Goal: Obtain resource: Obtain resource

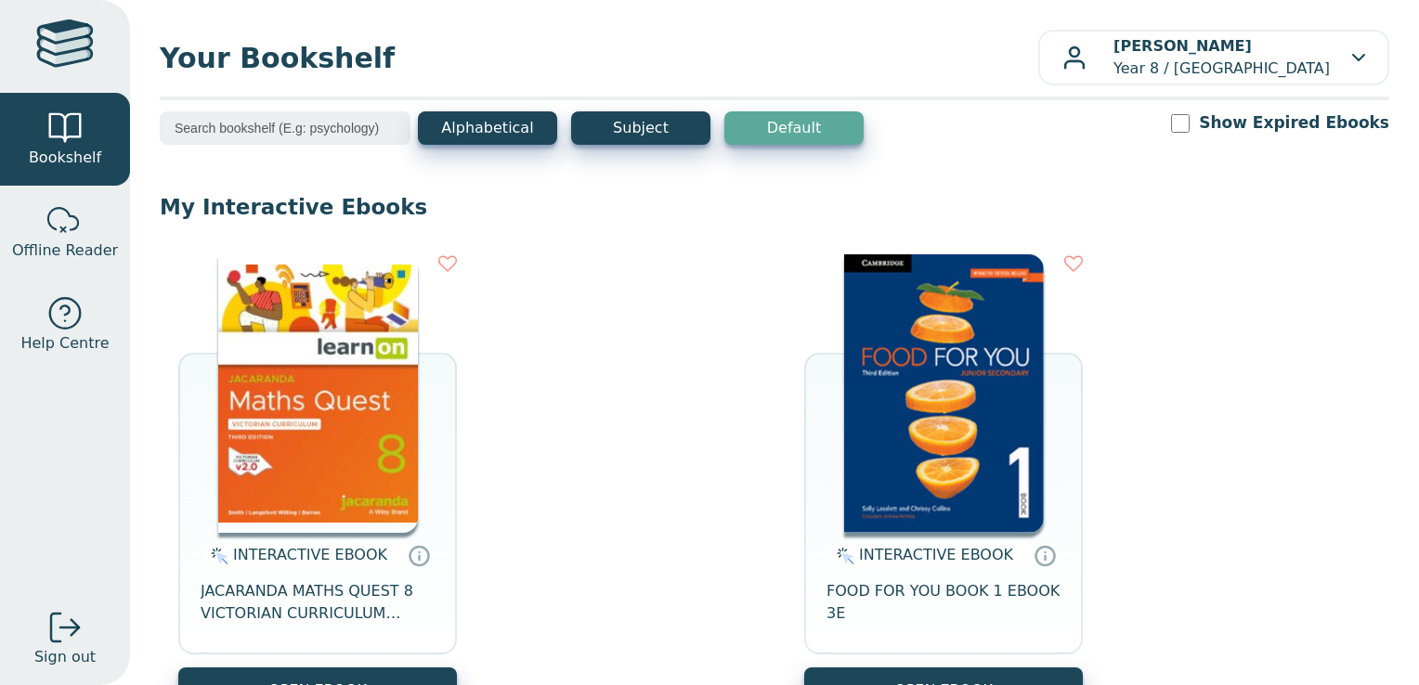
click at [384, 463] on img at bounding box center [318, 393] width 200 height 279
click at [323, 431] on img at bounding box center [318, 393] width 200 height 279
